Goal: Task Accomplishment & Management: Manage account settings

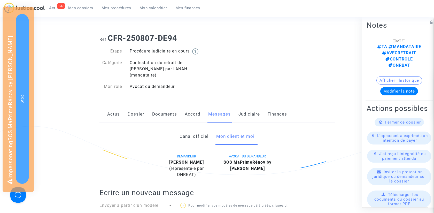
click at [193, 128] on link "Canal officiel" at bounding box center [194, 136] width 29 height 17
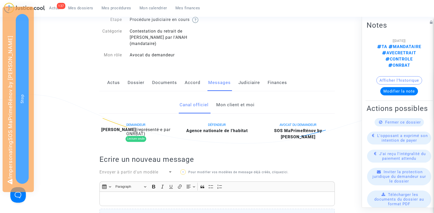
scroll to position [27, 0]
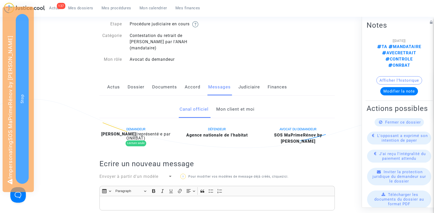
click at [238, 102] on link "Mon client et moi" at bounding box center [235, 109] width 38 height 17
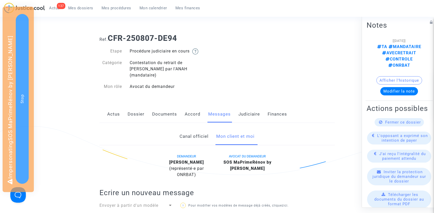
click at [59, 7] on div "137" at bounding box center [61, 6] width 9 height 6
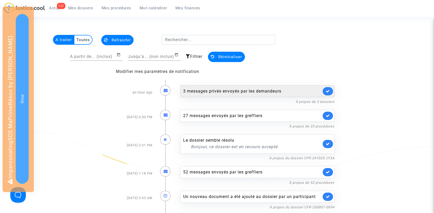
click at [232, 92] on div "3 messages privés envoyés par les demandeurs" at bounding box center [252, 91] width 138 height 6
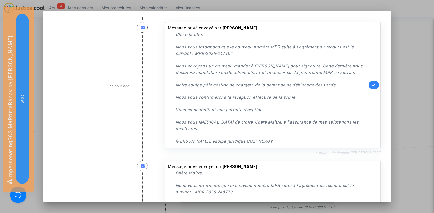
click at [368, 151] on link "À propos du dossier CFR-250519-C897" at bounding box center [347, 153] width 65 height 4
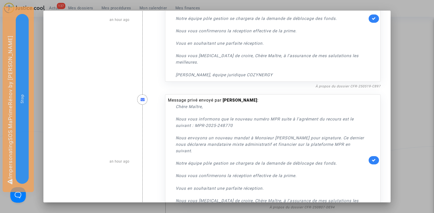
scroll to position [141, 0]
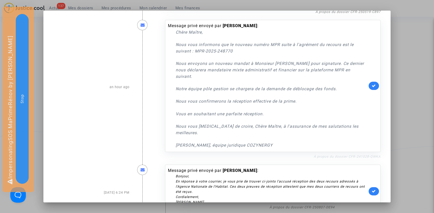
click at [372, 154] on link "À propos du dossier CFR-241028-QWKA" at bounding box center [347, 156] width 67 height 4
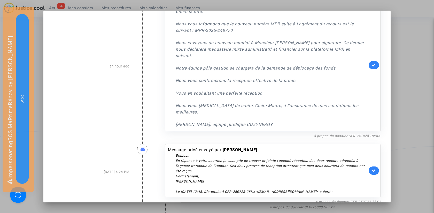
click at [408, 98] on div at bounding box center [217, 106] width 434 height 213
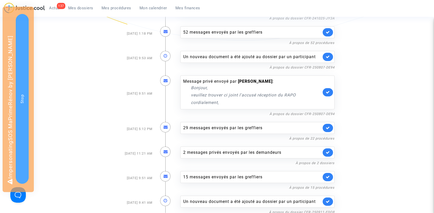
scroll to position [149, 0]
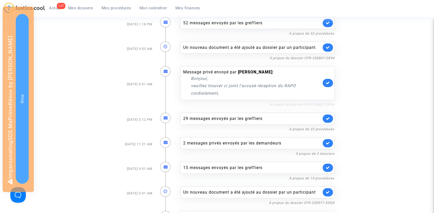
click at [327, 103] on link "À propos du dossier CFR-250807-DE94" at bounding box center [301, 105] width 65 height 4
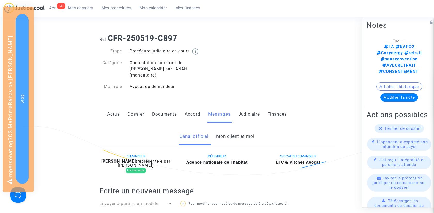
click at [237, 130] on link "Mon client et moi" at bounding box center [235, 136] width 38 height 17
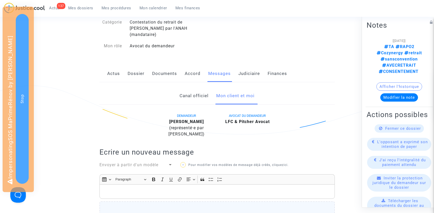
scroll to position [34, 0]
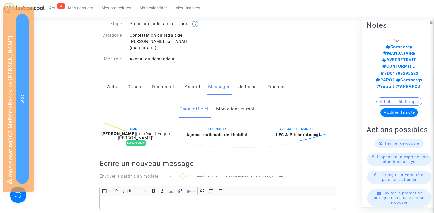
click at [228, 104] on link "Mon client et moi" at bounding box center [235, 108] width 38 height 17
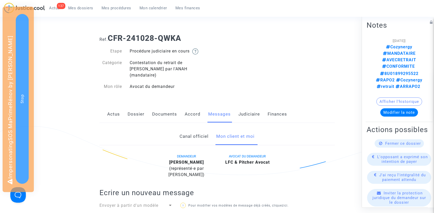
click at [112, 106] on link "Actus" at bounding box center [113, 114] width 13 height 17
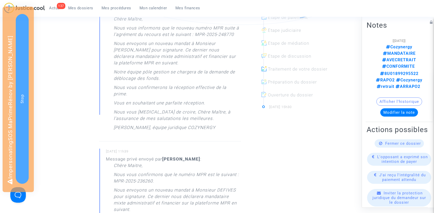
scroll to position [178, 0]
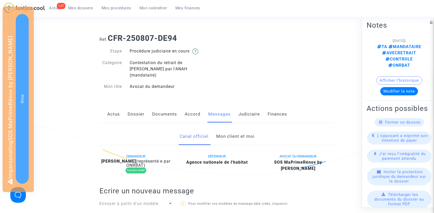
click at [159, 111] on link "Documents" at bounding box center [164, 114] width 25 height 17
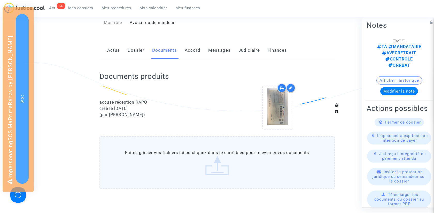
scroll to position [45, 0]
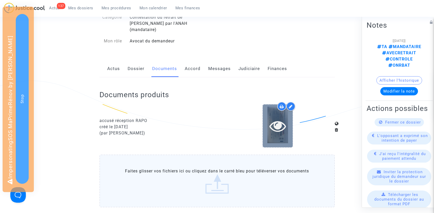
click at [276, 119] on icon at bounding box center [277, 126] width 17 height 17
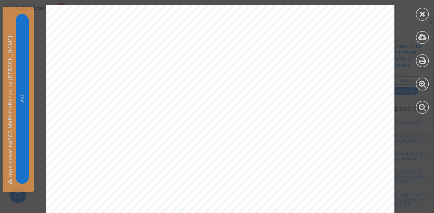
scroll to position [288, 0]
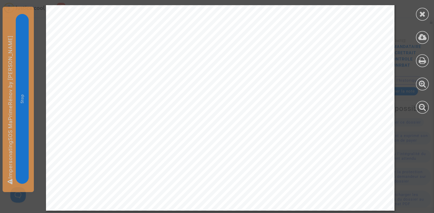
click at [428, 11] on div at bounding box center [422, 59] width 23 height 119
click at [423, 14] on icon at bounding box center [422, 14] width 6 height 8
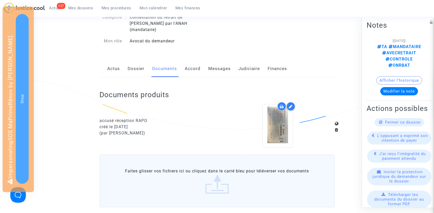
click at [212, 65] on link "Messages" at bounding box center [219, 68] width 22 height 17
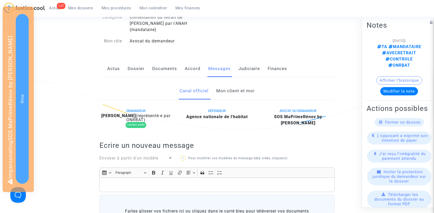
click at [249, 84] on link "Mon client et moi" at bounding box center [235, 90] width 38 height 17
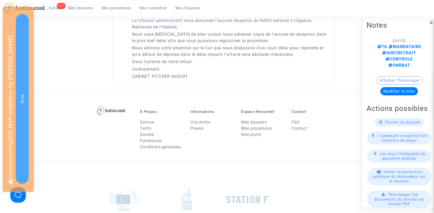
scroll to position [729, 0]
